Goal: Transaction & Acquisition: Purchase product/service

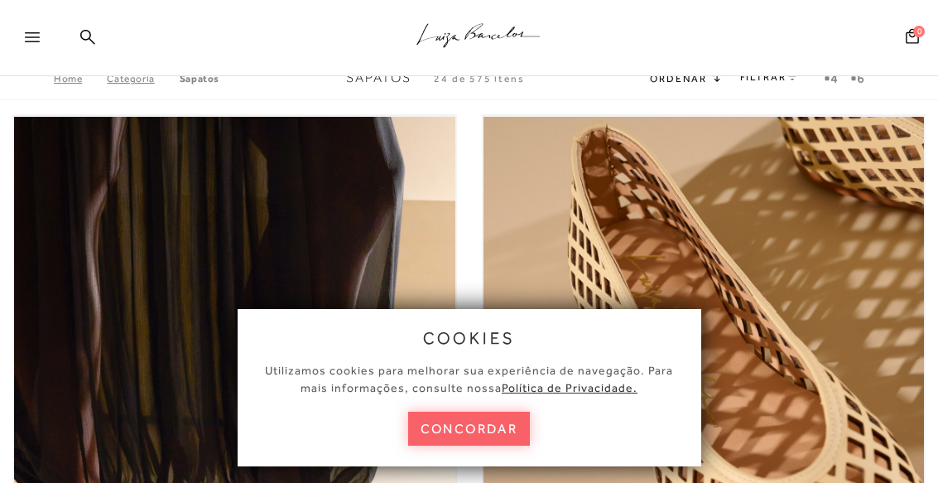
scroll to position [-14, 0]
click at [621, 381] on u "Política de Privacidade." at bounding box center [570, 387] width 136 height 13
click at [616, 393] on u "Política de Privacidade." at bounding box center [570, 387] width 136 height 13
click at [601, 391] on u "Política de Privacidade." at bounding box center [570, 387] width 136 height 13
click at [601, 383] on u "Política de Privacidade." at bounding box center [570, 387] width 136 height 13
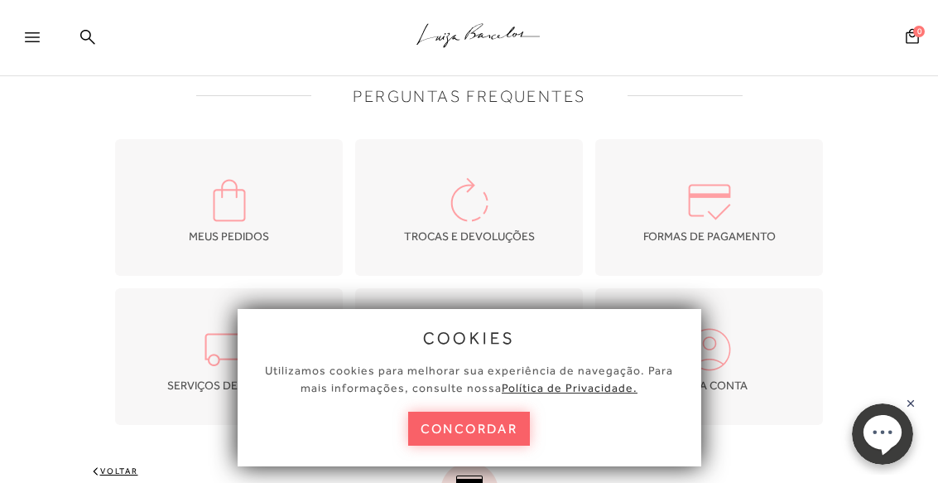
click at [594, 393] on u "Política de Privacidade." at bounding box center [570, 387] width 136 height 13
click at [15, 22] on div at bounding box center [27, 38] width 55 height 33
click at [35, 36] on icon at bounding box center [32, 37] width 15 height 10
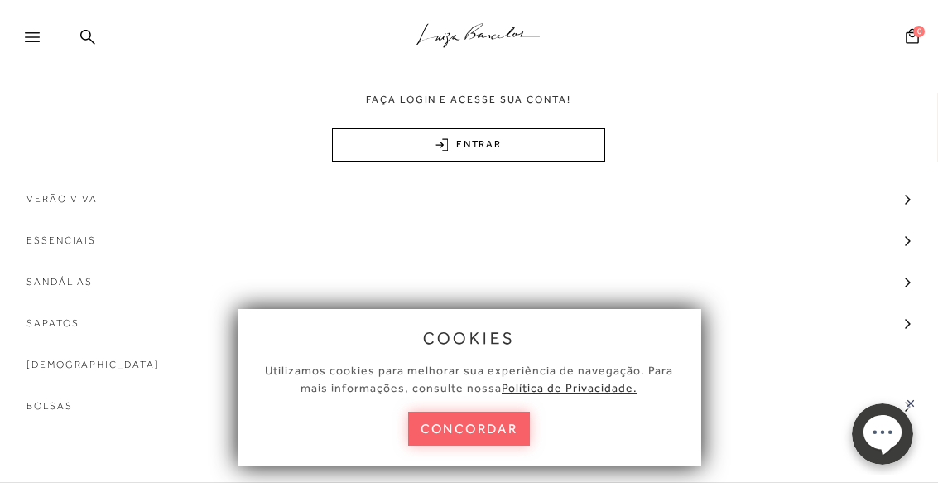
click at [82, 287] on span "Sandálias" at bounding box center [60, 281] width 66 height 41
click at [54, 313] on span "Salto" at bounding box center [53, 312] width 36 height 12
click at [106, 418] on link "Salto Alto" at bounding box center [469, 415] width 938 height 32
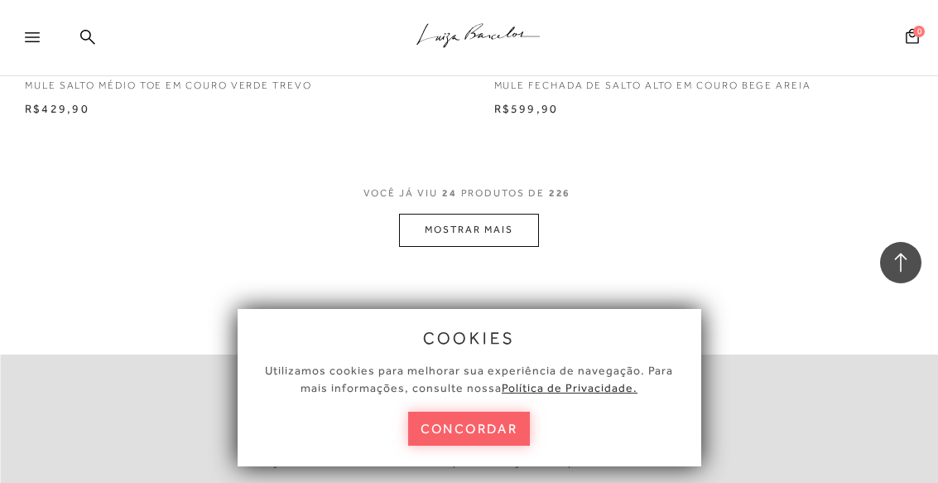
scroll to position [9142, 0]
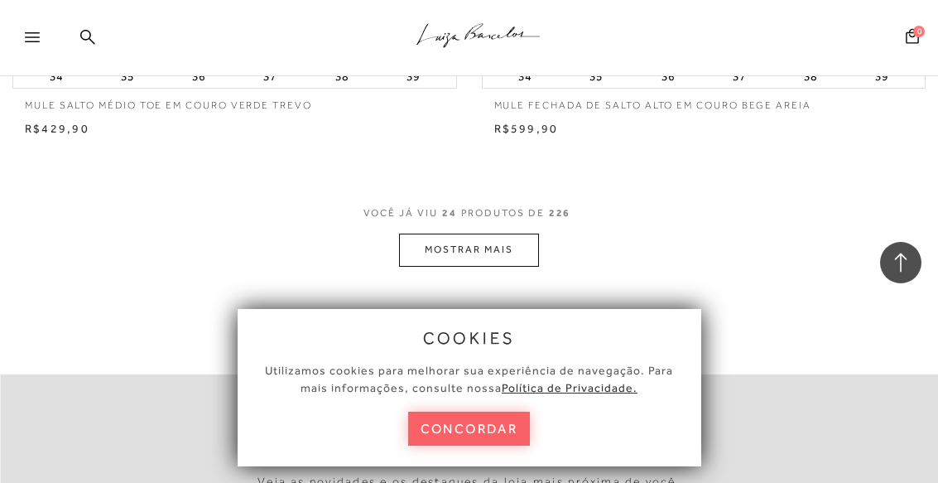
click at [450, 234] on button "MOSTRAR MAIS" at bounding box center [468, 250] width 139 height 32
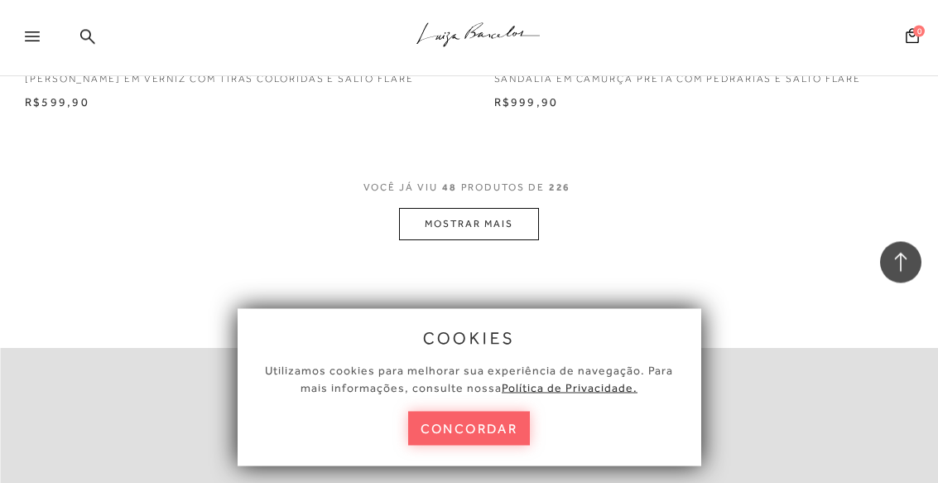
scroll to position [18375, 0]
click at [521, 208] on button "MOSTRAR MAIS" at bounding box center [468, 224] width 139 height 32
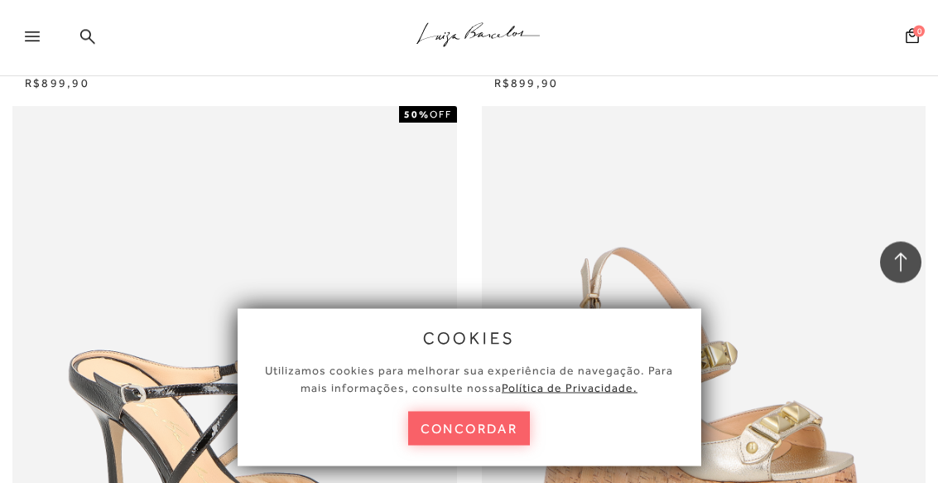
scroll to position [24498, 0]
click at [94, 25] on div ".a{fill-rule:evenodd;stroke:#000!important;stroke-width:0!important;}" at bounding box center [497, 38] width 884 height 76
click at [96, 31] on div ".a{fill-rule:evenodd;stroke:#000!important;stroke-width:0!important;}" at bounding box center [497, 38] width 884 height 76
click at [102, 36] on div ".a{fill-rule:evenodd;stroke:#000!important;stroke-width:0!important;}" at bounding box center [497, 38] width 884 height 76
click at [101, 36] on div ".a{fill-rule:evenodd;stroke:#000!important;stroke-width:0!important;}" at bounding box center [497, 38] width 884 height 76
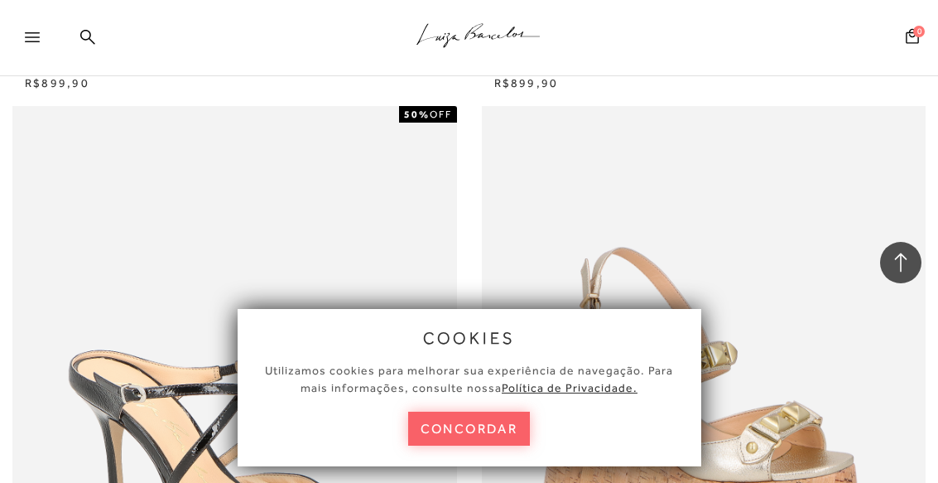
click at [90, 27] on div ".a{fill-rule:evenodd;stroke:#000!important;stroke-width:0!important;}" at bounding box center [497, 38] width 884 height 76
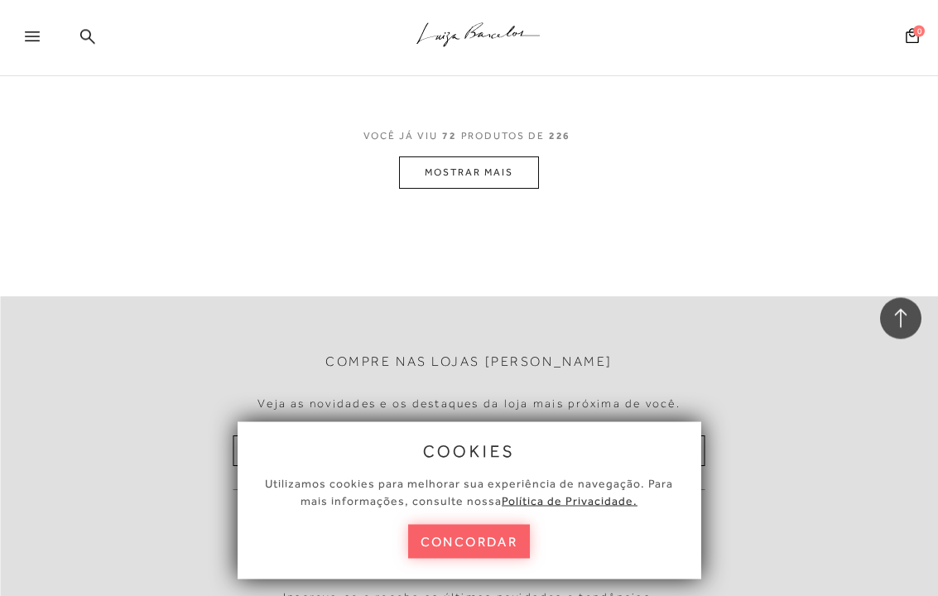
scroll to position [27622, 0]
click at [416, 157] on button "MOSTRAR MAIS" at bounding box center [468, 173] width 139 height 32
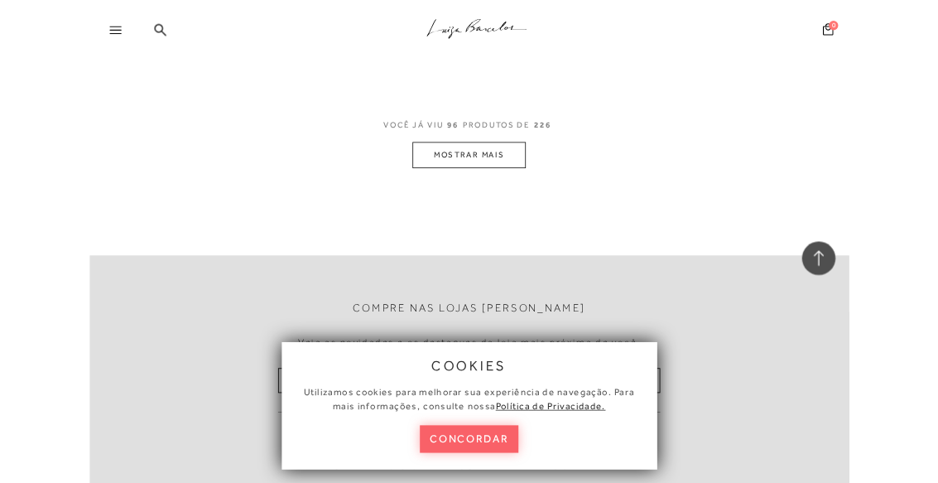
scroll to position [36749, 0]
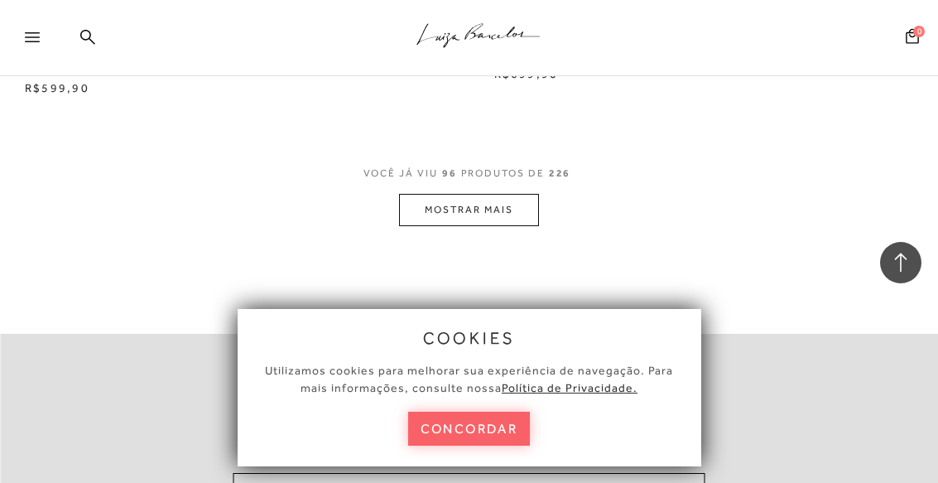
click at [441, 194] on button "MOSTRAR MAIS" at bounding box center [468, 210] width 139 height 32
click at [437, 119] on div "Loading..." at bounding box center [469, 241] width 938 height 483
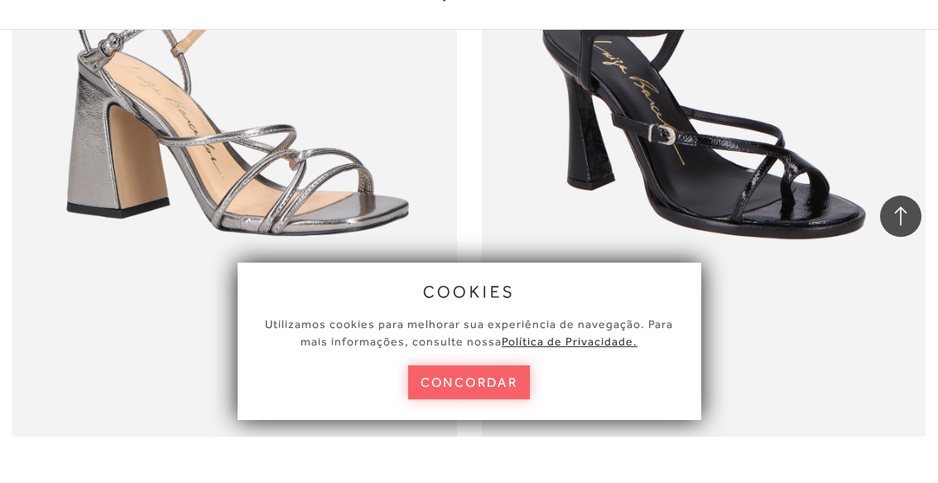
scroll to position [39389, 0]
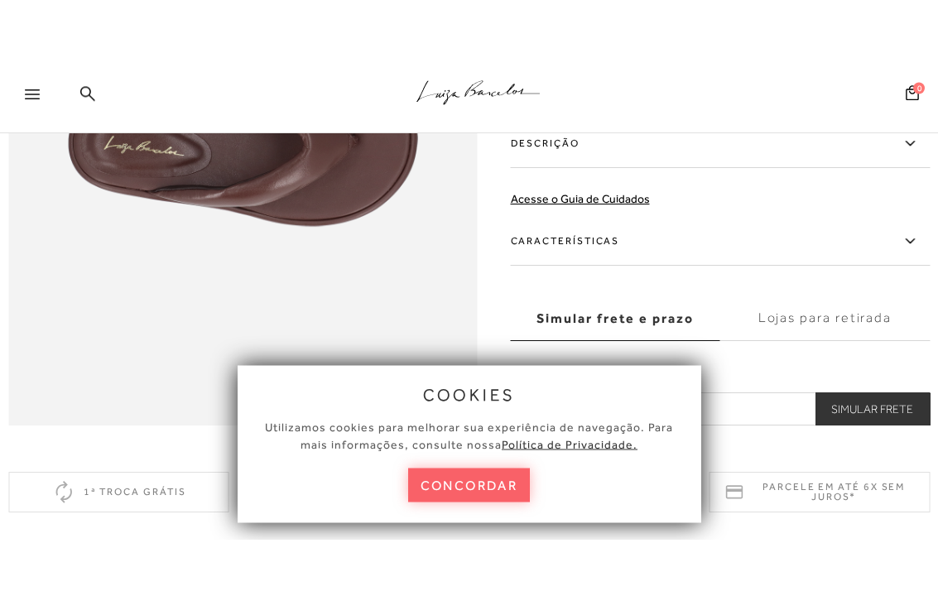
scroll to position [1035, 0]
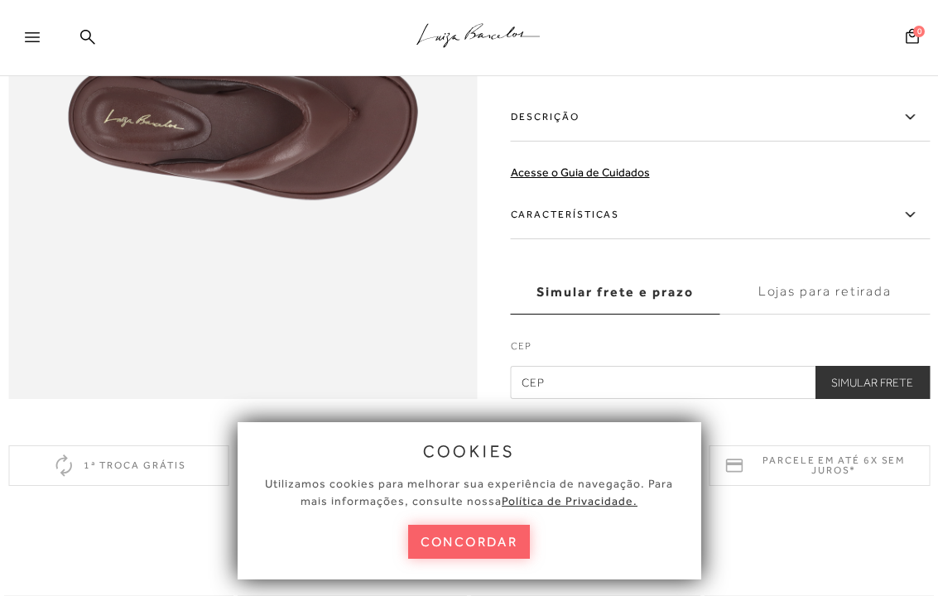
click at [600, 216] on label "Características" at bounding box center [721, 215] width 420 height 48
click at [0, 0] on input "Características" at bounding box center [0, 0] width 0 height 0
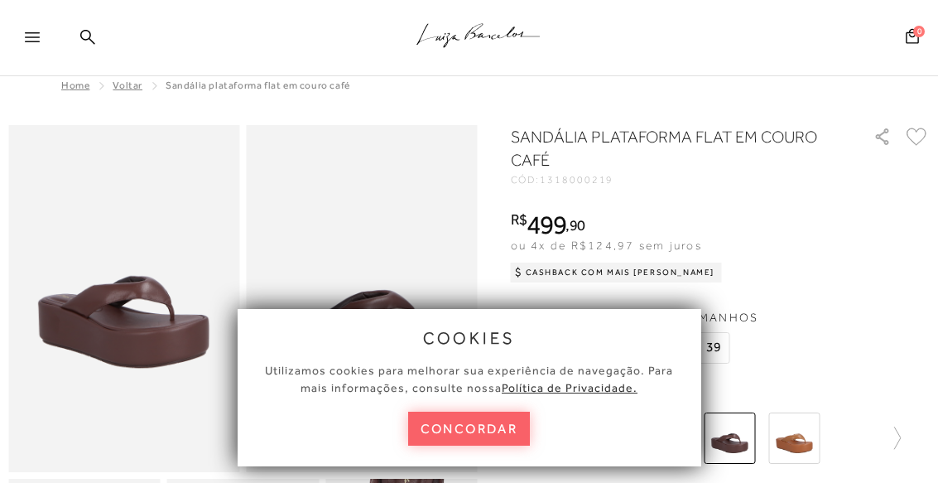
scroll to position [9, 0]
